Goal: Task Accomplishment & Management: Complete application form

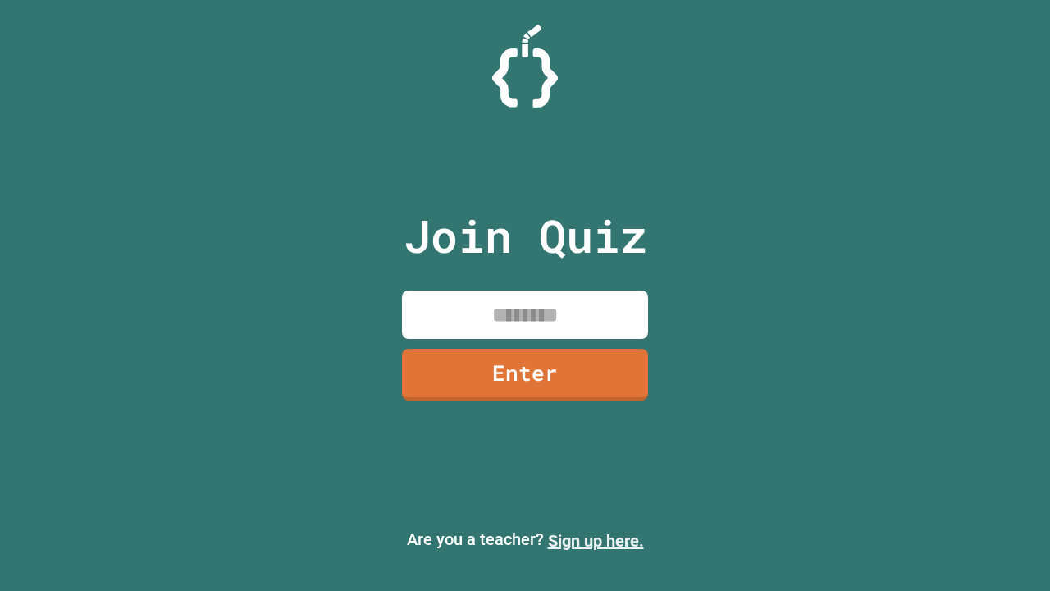
click at [596, 541] on link "Sign up here." at bounding box center [596, 541] width 96 height 20
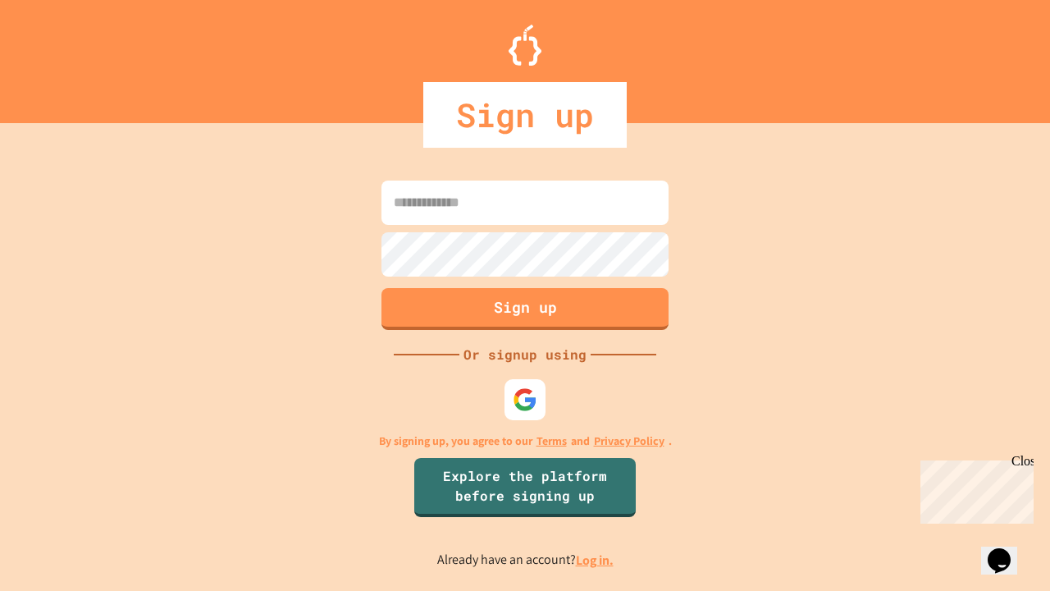
click at [596, 560] on link "Log in." at bounding box center [595, 559] width 38 height 17
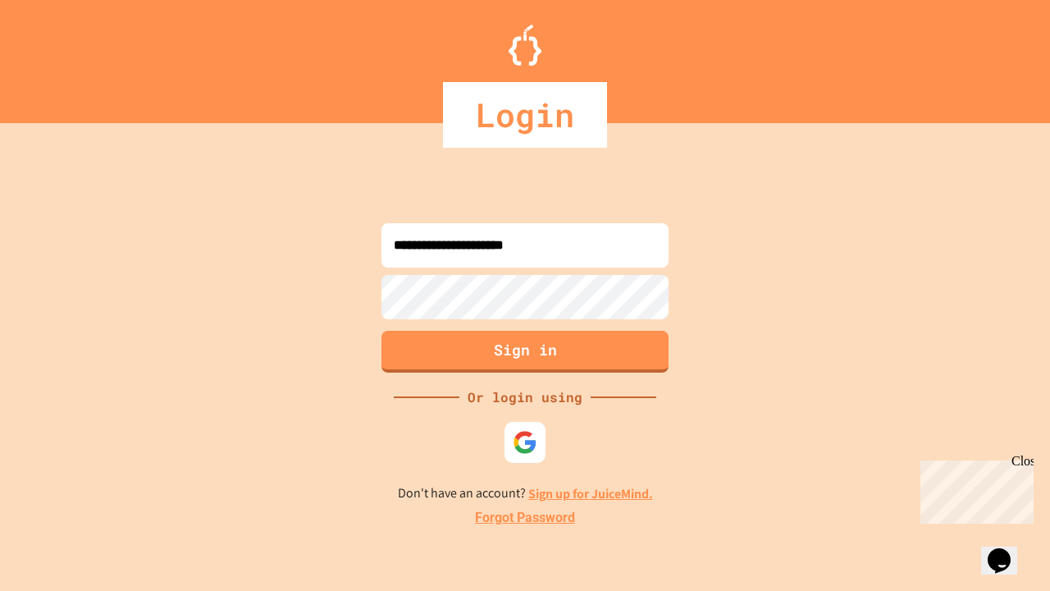
type input "**********"
